Goal: Check status: Check status

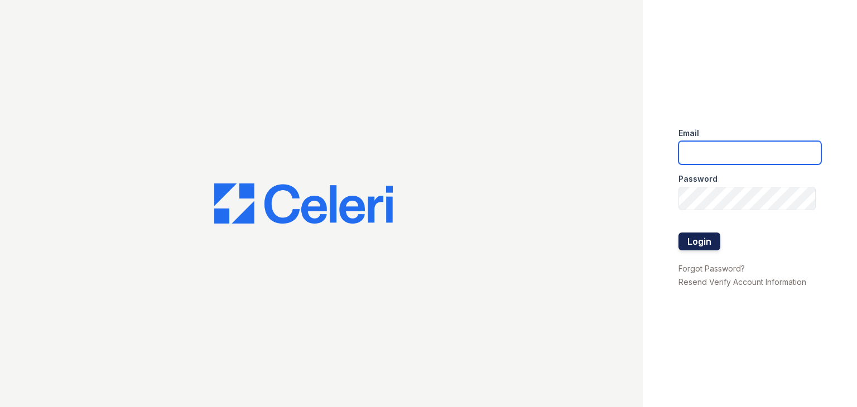
type input "[DOMAIN_NAME][EMAIL_ADDRESS][DOMAIN_NAME]"
click at [694, 241] on button "Login" at bounding box center [699, 242] width 42 height 18
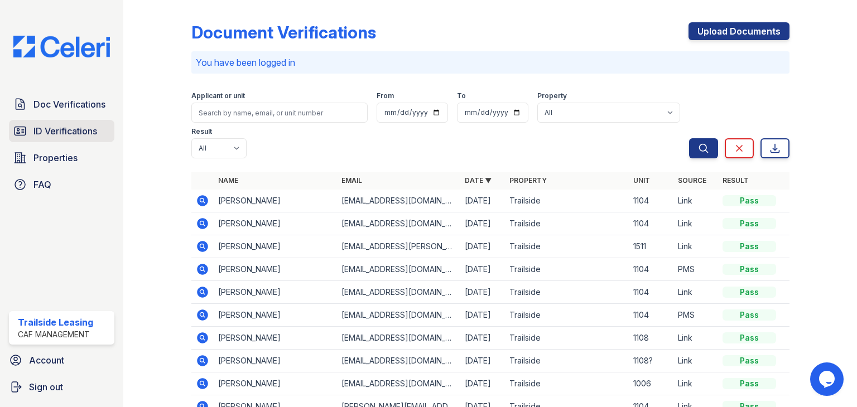
click at [56, 128] on span "ID Verifications" at bounding box center [65, 130] width 64 height 13
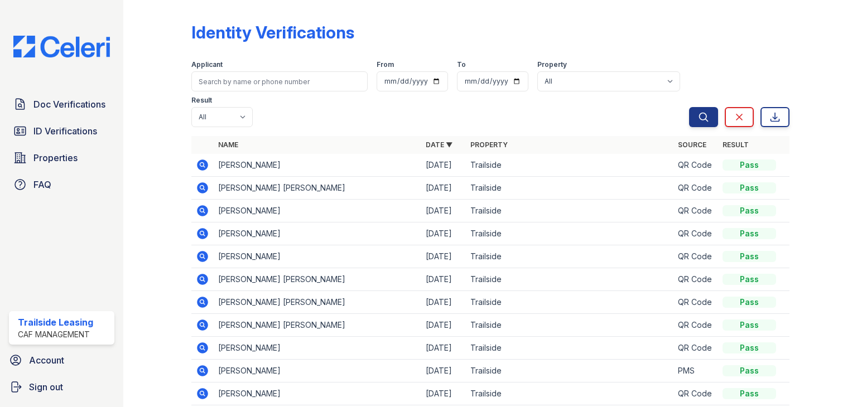
click at [281, 112] on div "Applicant From To Property All Trailside Result All Pass Fail Caution Resubmit" at bounding box center [439, 91] width 497 height 71
click at [270, 85] on input "search" at bounding box center [279, 81] width 176 height 20
type input "arlene"
click at [689, 107] on button "Search" at bounding box center [703, 117] width 29 height 20
